Goal: Find specific page/section: Find specific page/section

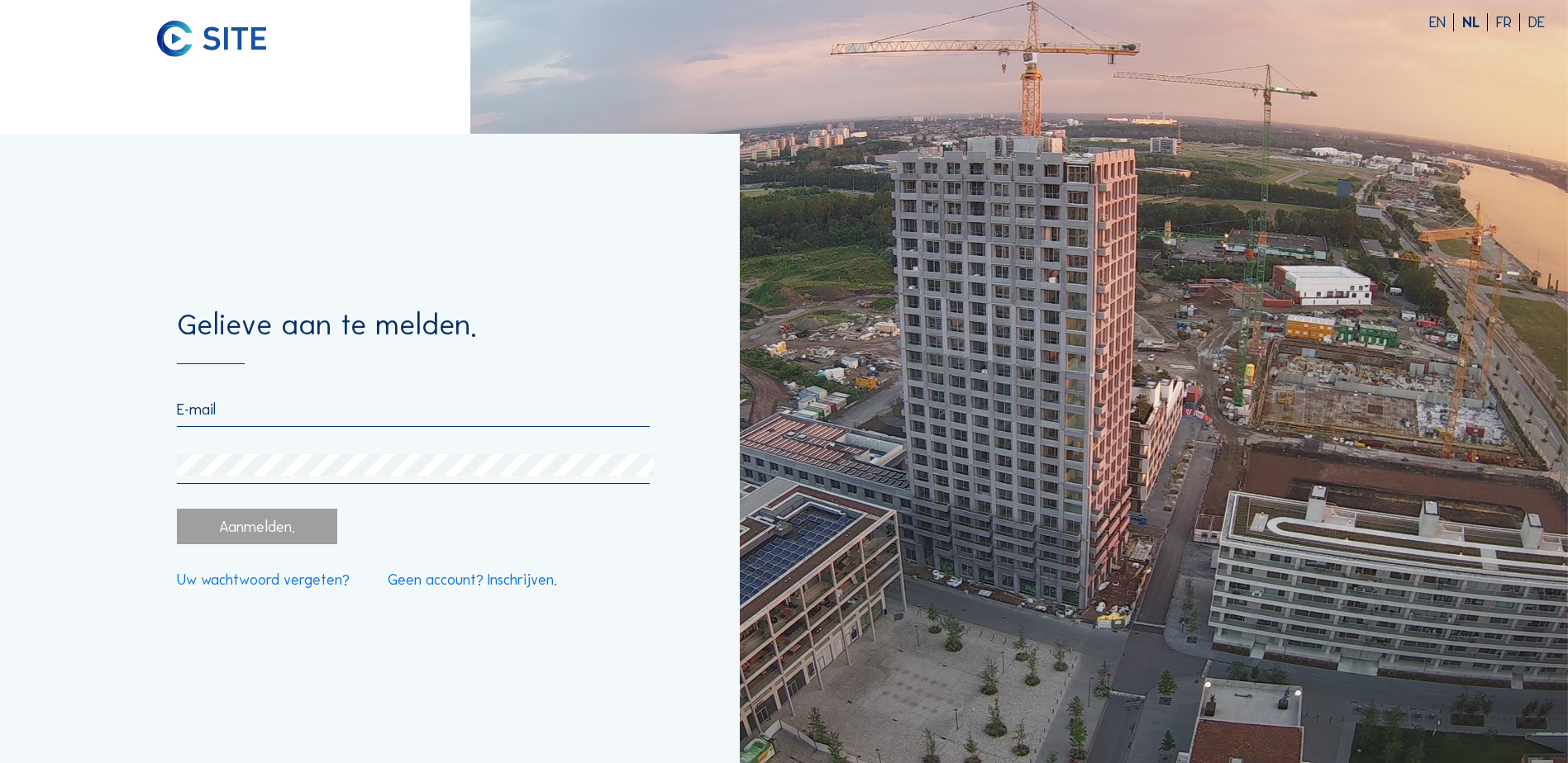
type input "[EMAIL_ADDRESS][DOMAIN_NAME]"
click at [243, 529] on div "Aanmelden." at bounding box center [257, 526] width 160 height 36
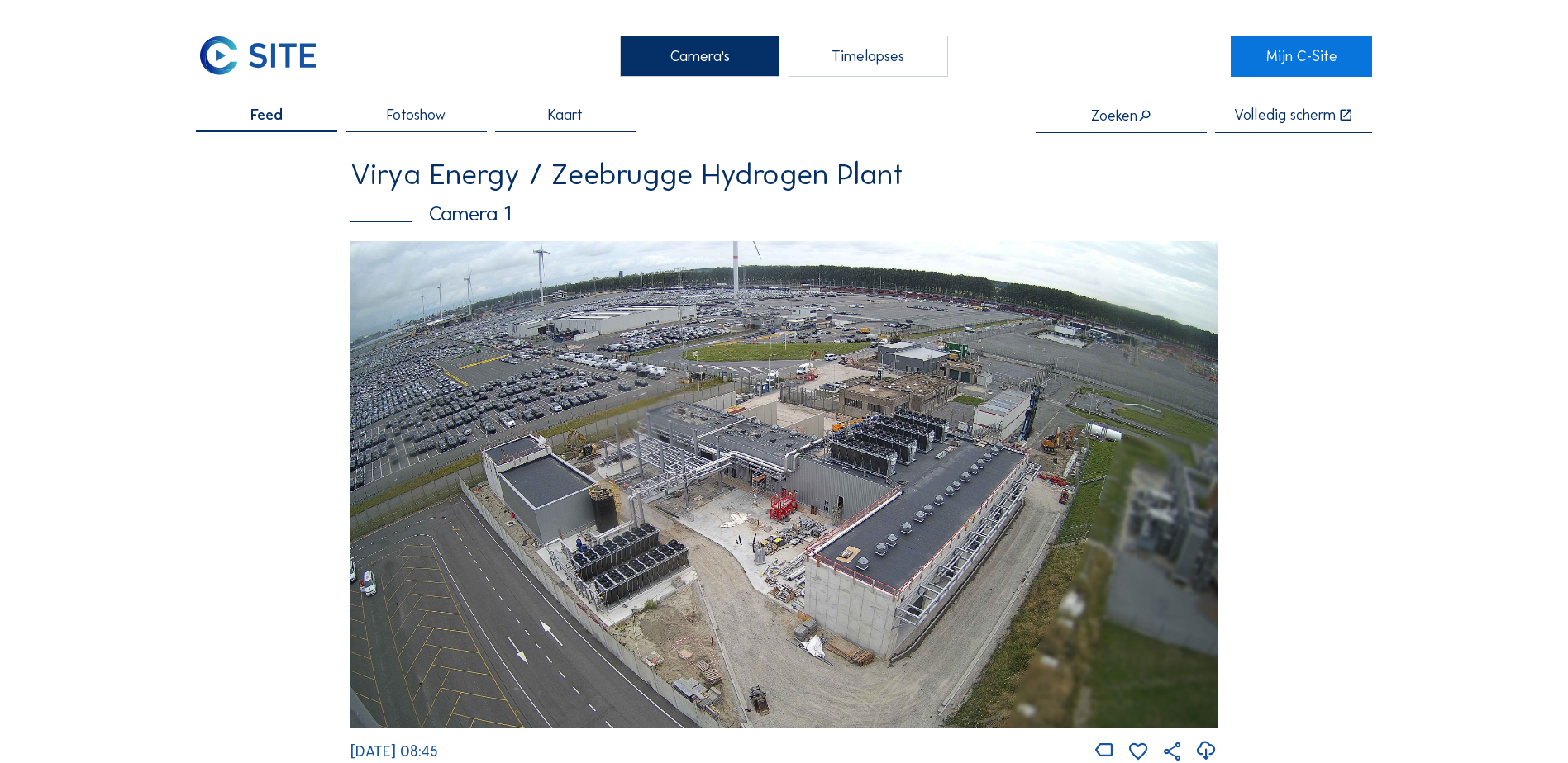
click at [921, 578] on img at bounding box center [784, 485] width 866 height 487
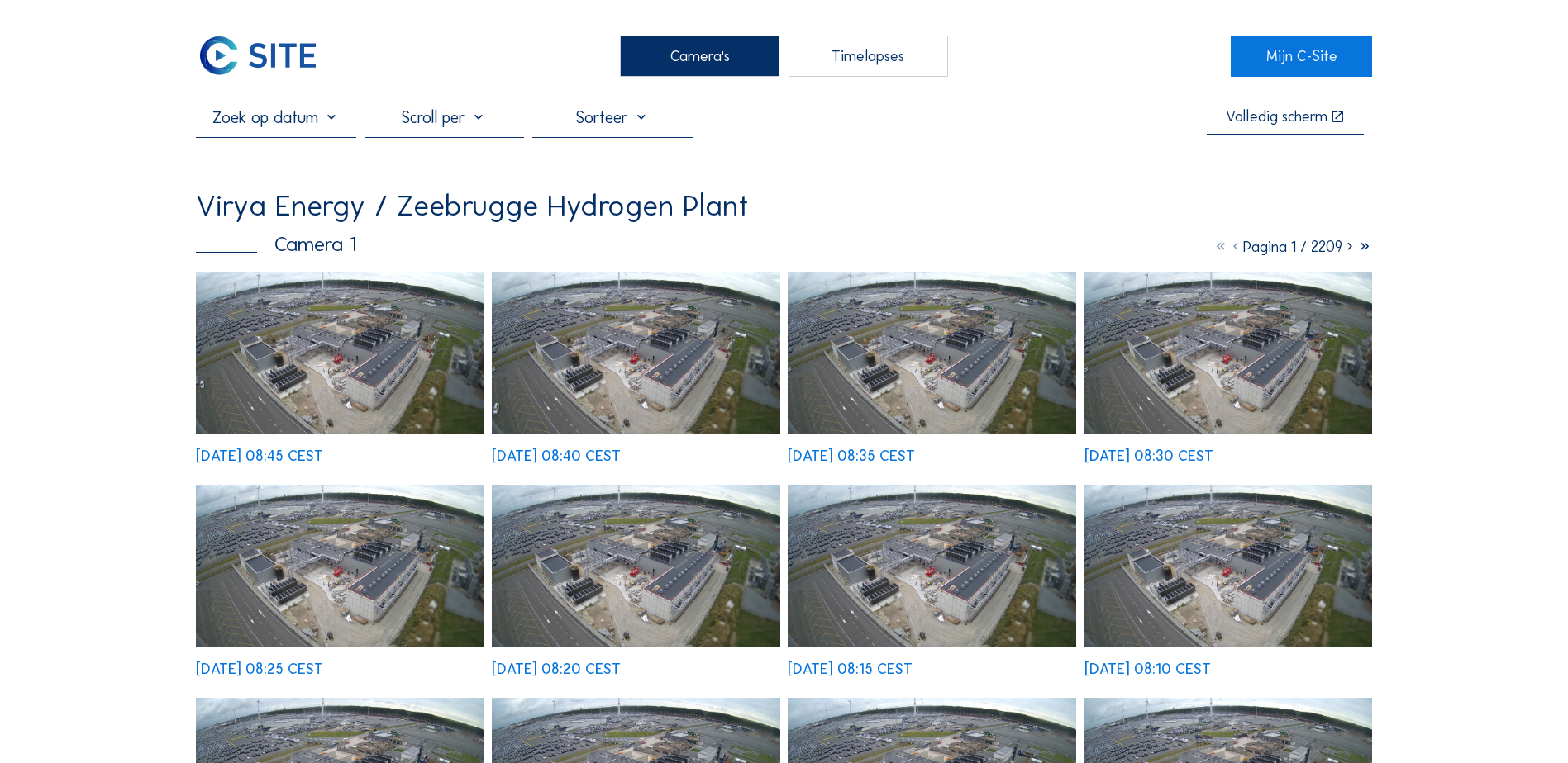
click at [316, 372] on img at bounding box center [339, 353] width 288 height 162
